Goal: Transaction & Acquisition: Purchase product/service

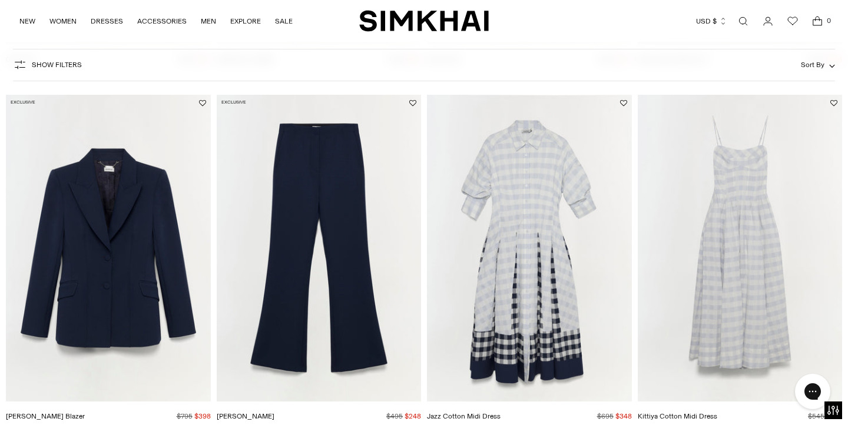
scroll to position [428, 0]
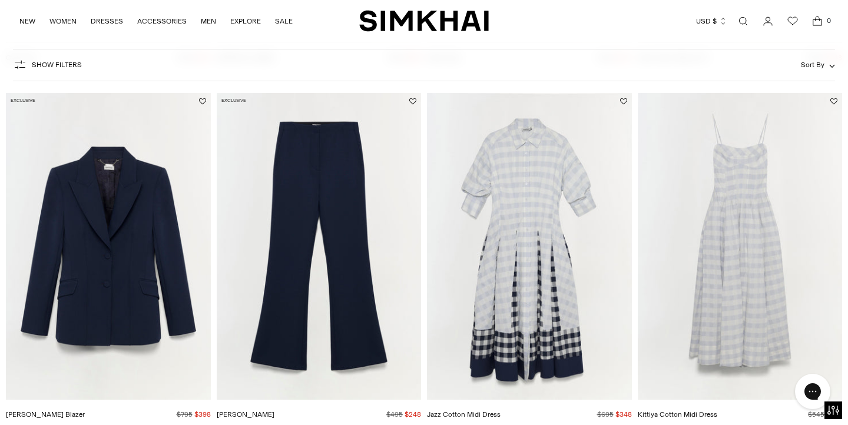
click at [66, 65] on span "Show Filters" at bounding box center [57, 65] width 50 height 8
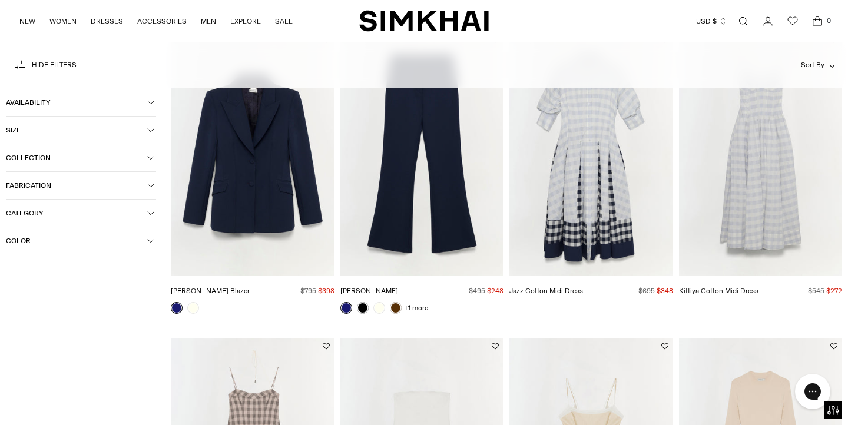
click at [41, 126] on span "Size" at bounding box center [76, 130] width 141 height 8
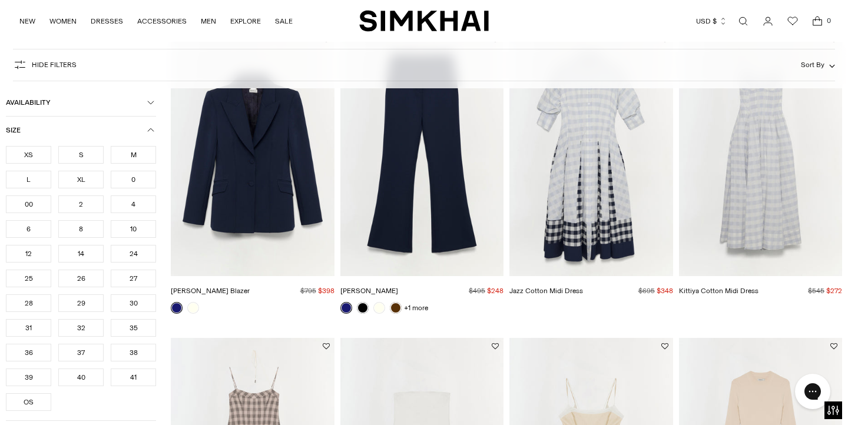
click at [81, 200] on div "2" at bounding box center [80, 204] width 45 height 18
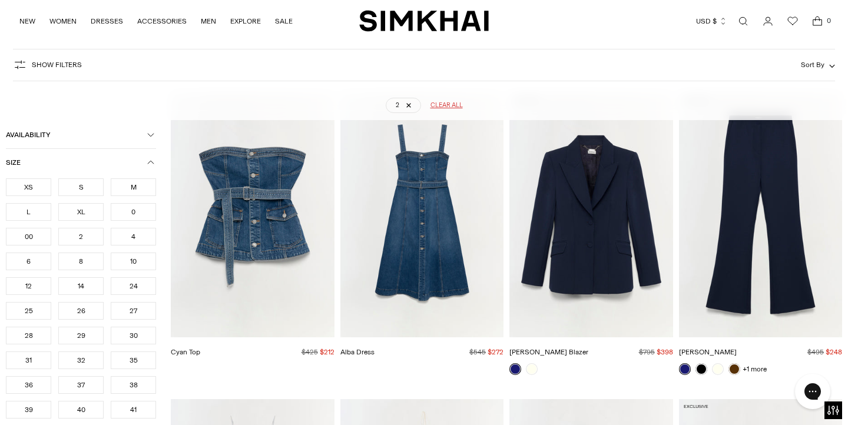
scroll to position [87, 0]
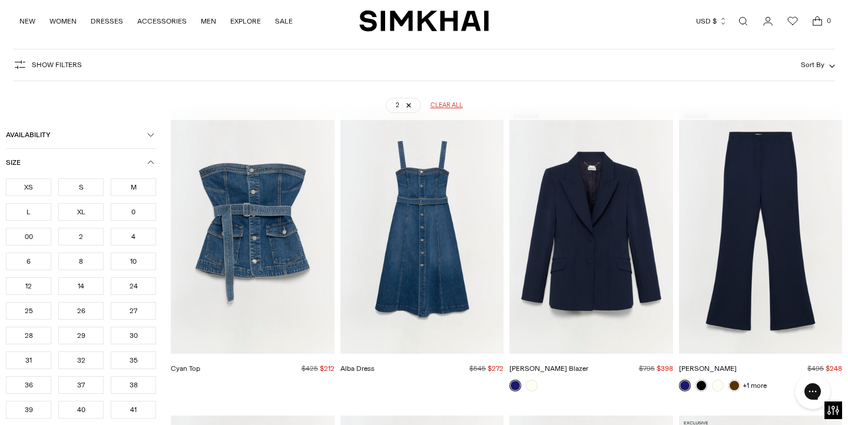
click at [81, 191] on div "S" at bounding box center [80, 187] width 45 height 18
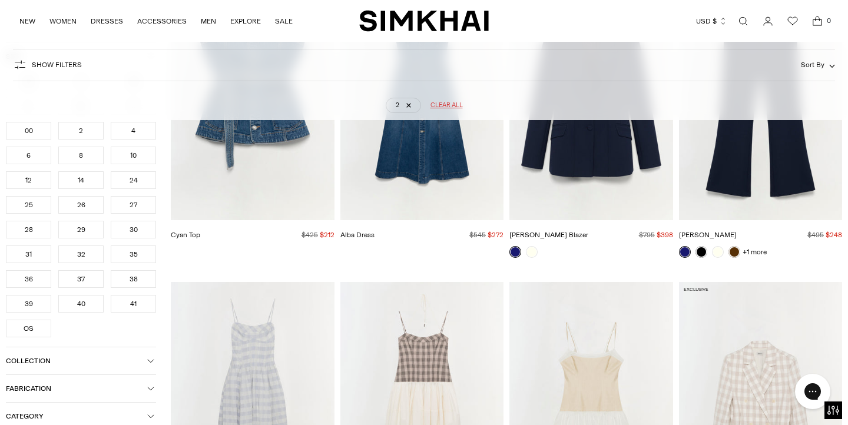
scroll to position [222, 0]
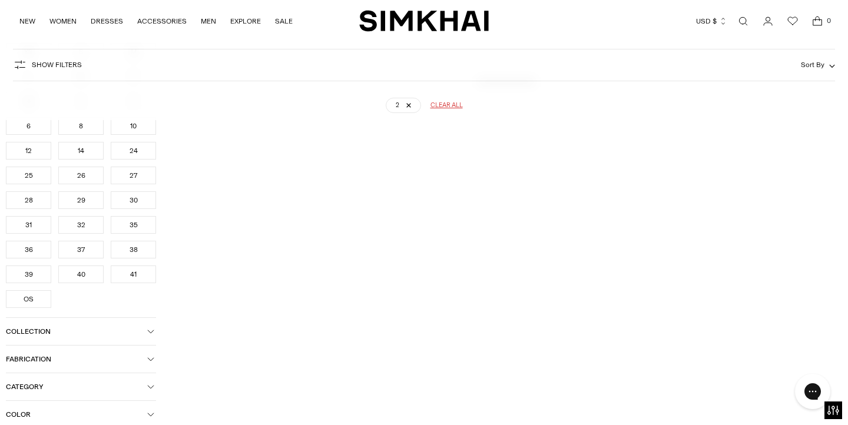
click at [140, 177] on div "27" at bounding box center [133, 176] width 45 height 18
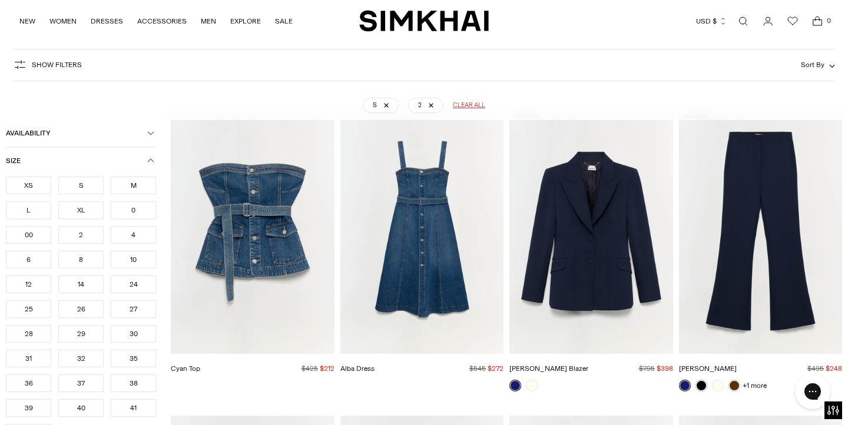
scroll to position [89, 0]
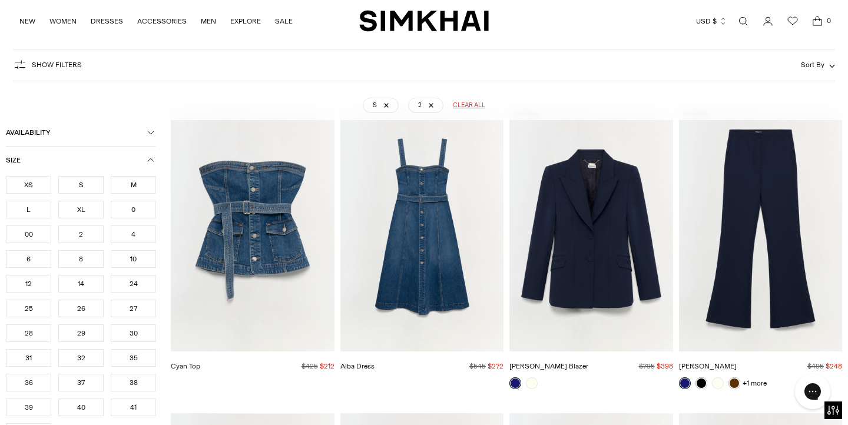
click at [128, 304] on div "27" at bounding box center [133, 309] width 45 height 18
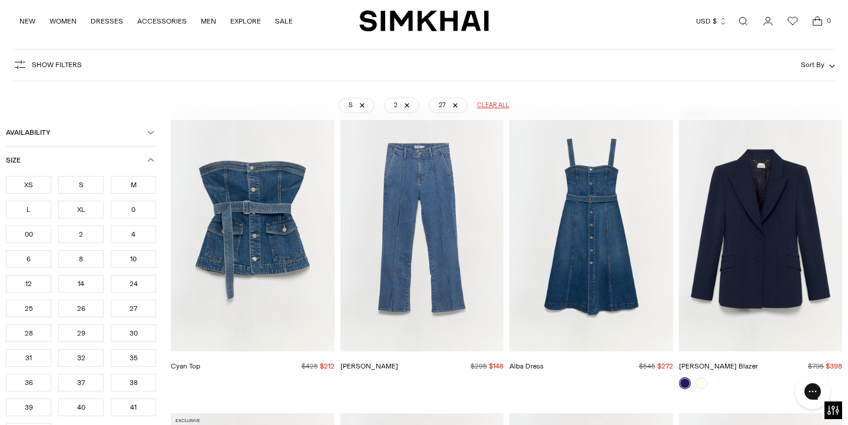
scroll to position [87, 0]
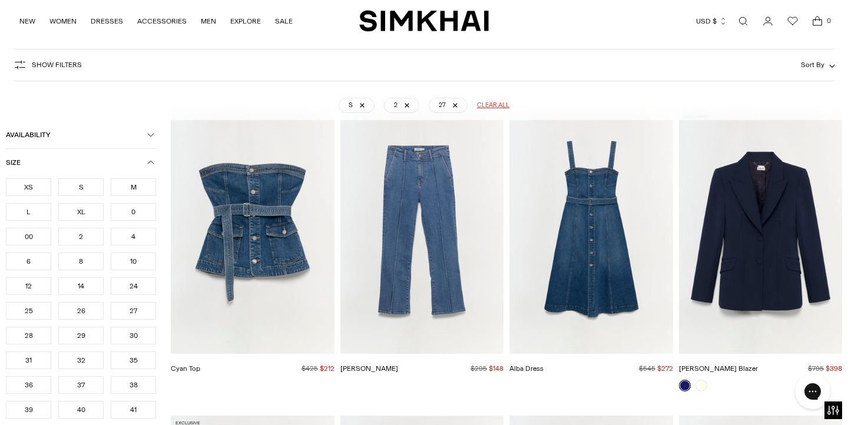
click at [151, 160] on icon "button" at bounding box center [150, 162] width 7 height 7
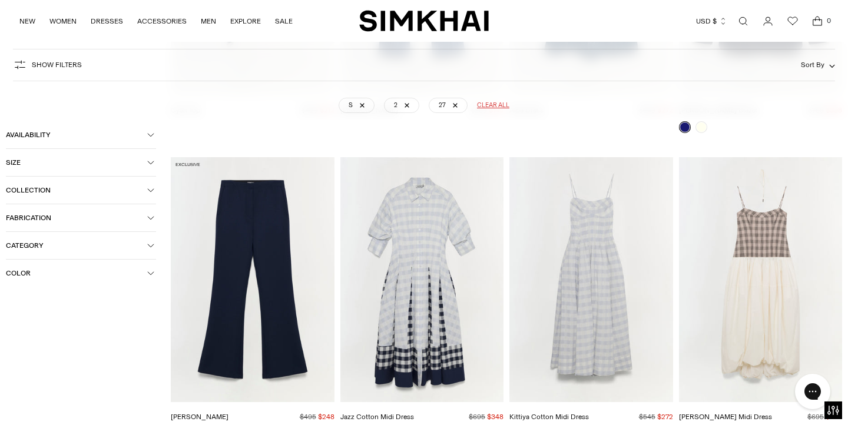
scroll to position [317, 0]
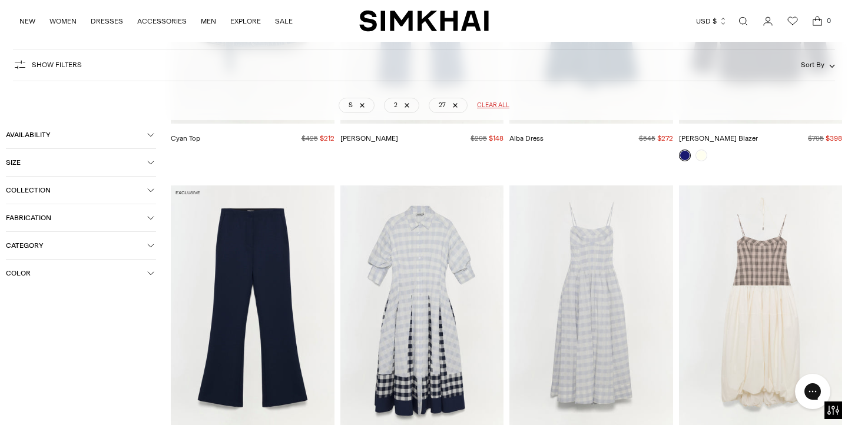
click at [813, 61] on span "Sort By" at bounding box center [813, 65] width 24 height 8
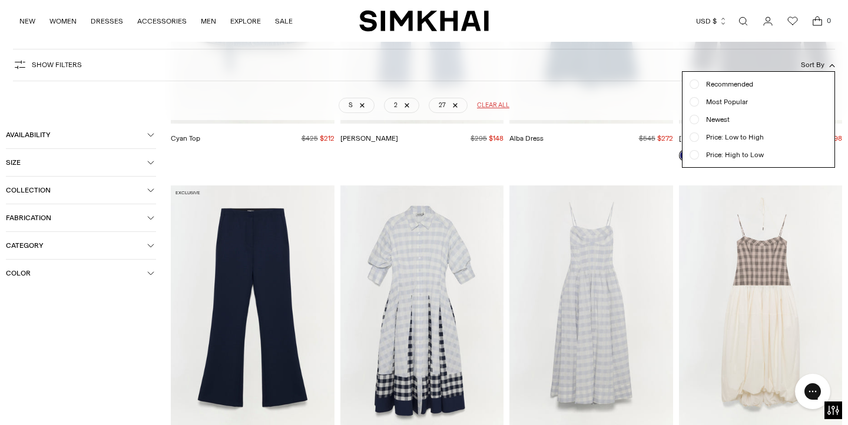
click at [728, 135] on span "Price: Low to High" at bounding box center [731, 137] width 65 height 11
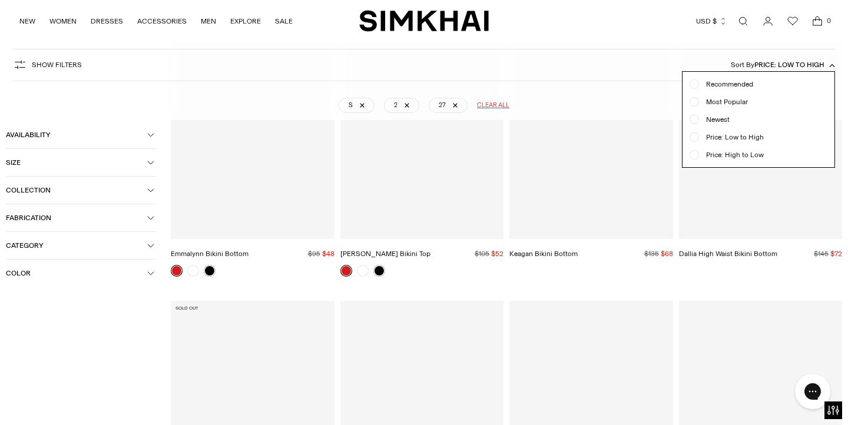
scroll to position [87, 0]
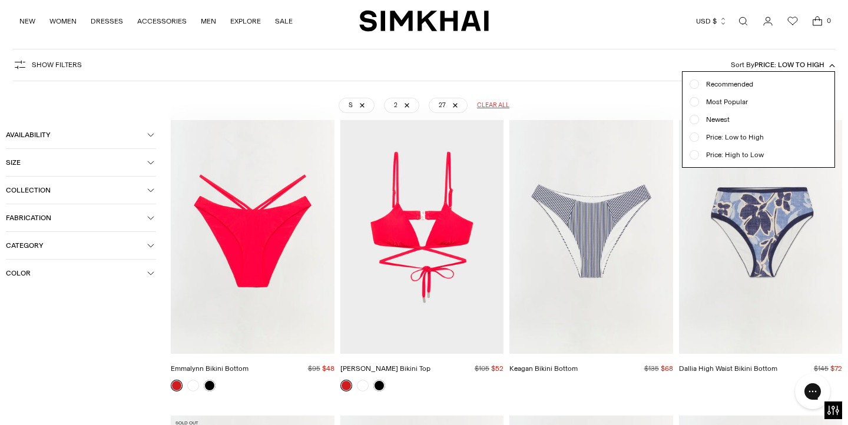
click at [504, 136] on div at bounding box center [424, 212] width 848 height 425
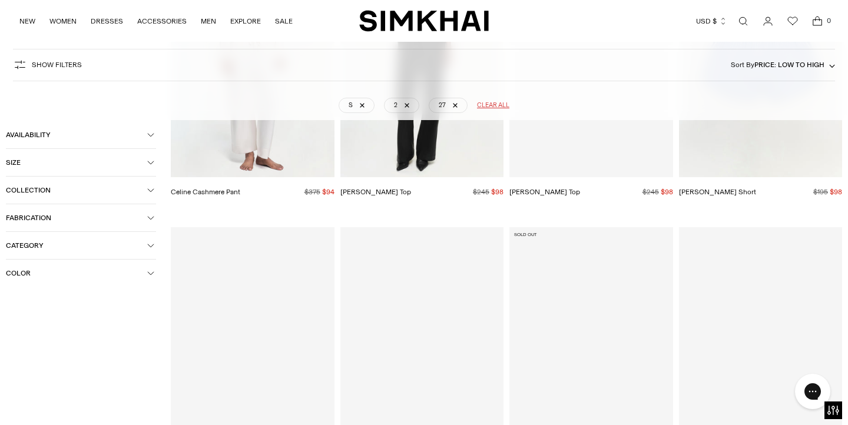
scroll to position [892, 0]
